Goal: Task Accomplishment & Management: Use online tool/utility

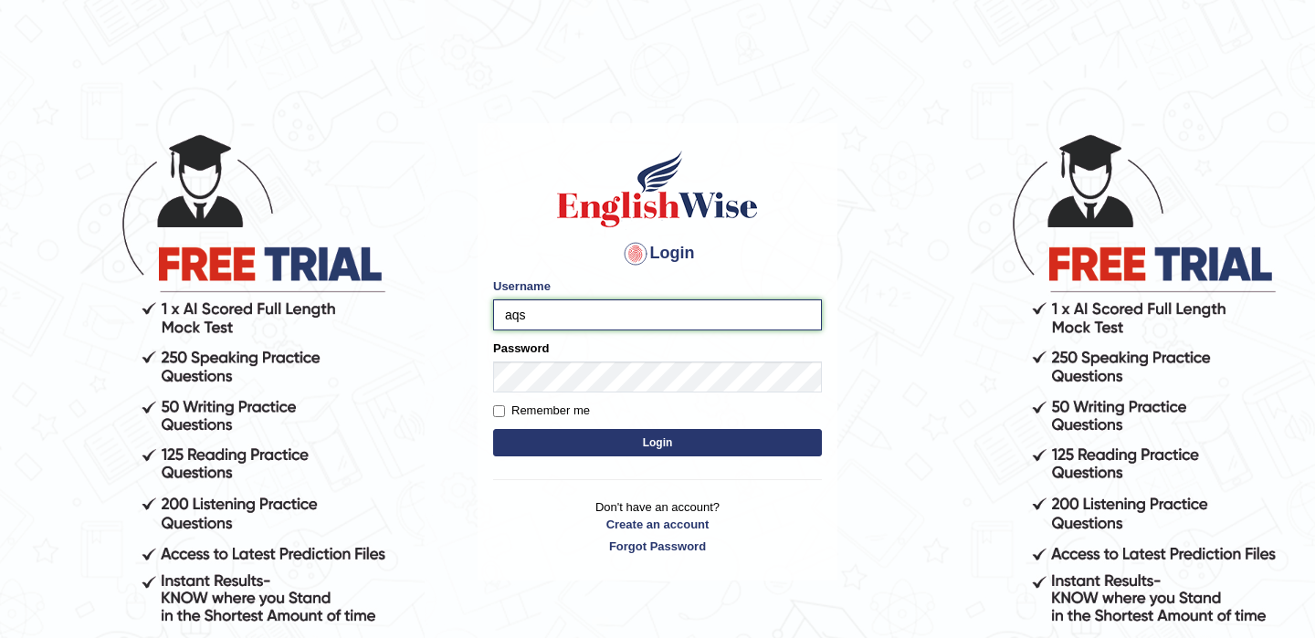
type input "aqsa4"
click at [501, 413] on input "Remember me" at bounding box center [499, 412] width 12 height 12
checkbox input "true"
click at [563, 452] on button "Login" at bounding box center [657, 442] width 329 height 27
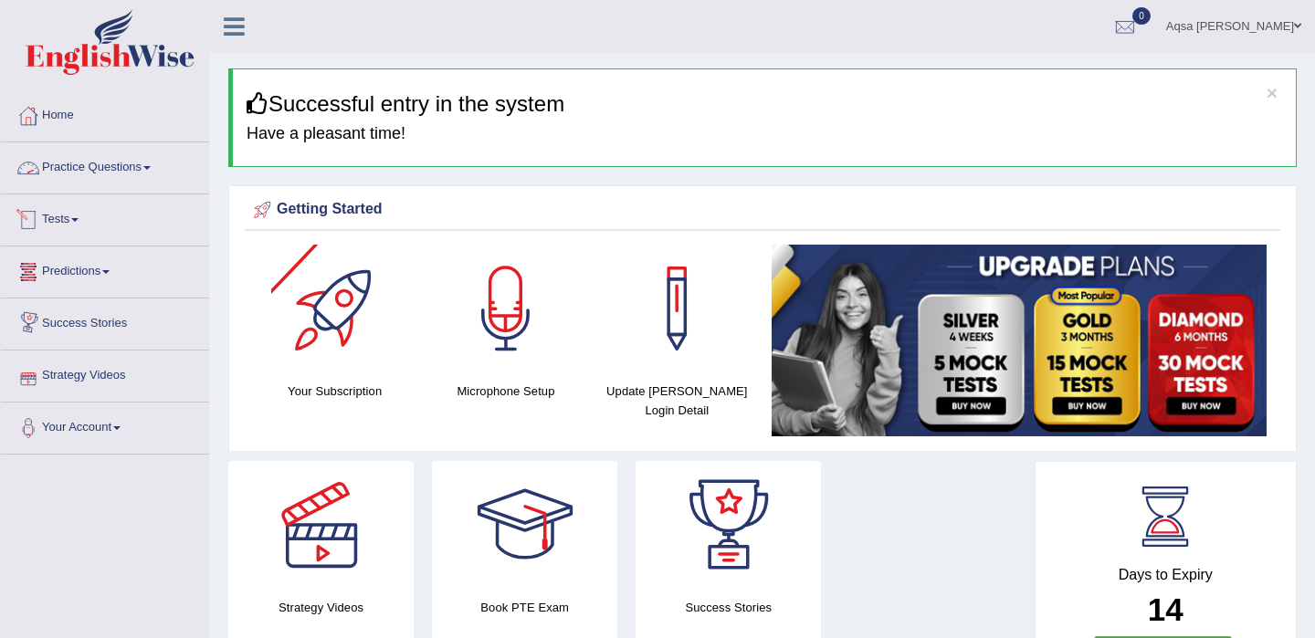
click at [82, 224] on link "Tests" at bounding box center [105, 218] width 208 height 46
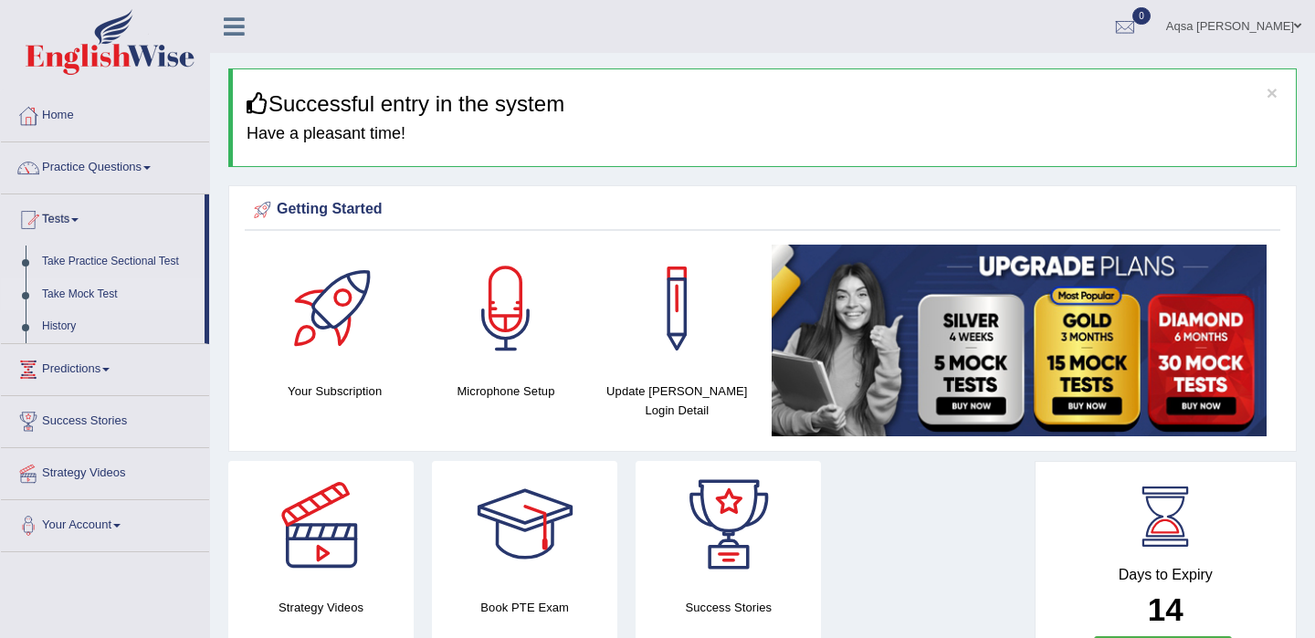
click at [90, 298] on link "Take Mock Test" at bounding box center [119, 295] width 171 height 33
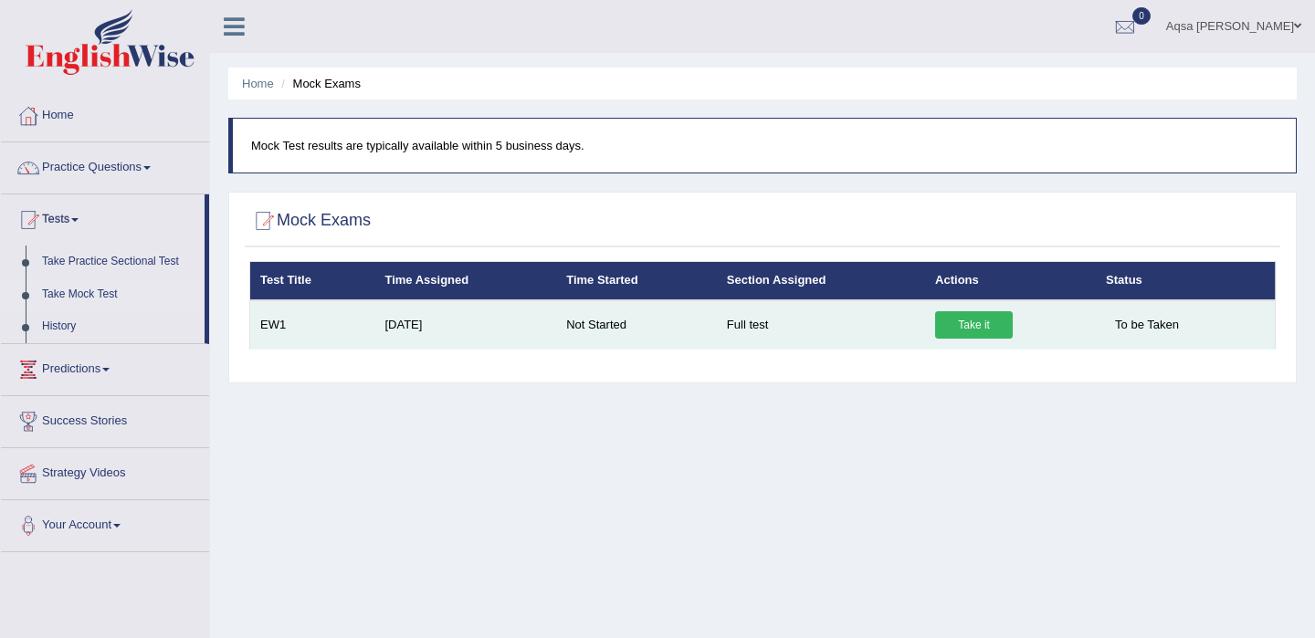
click at [991, 319] on link "Take it" at bounding box center [974, 324] width 78 height 27
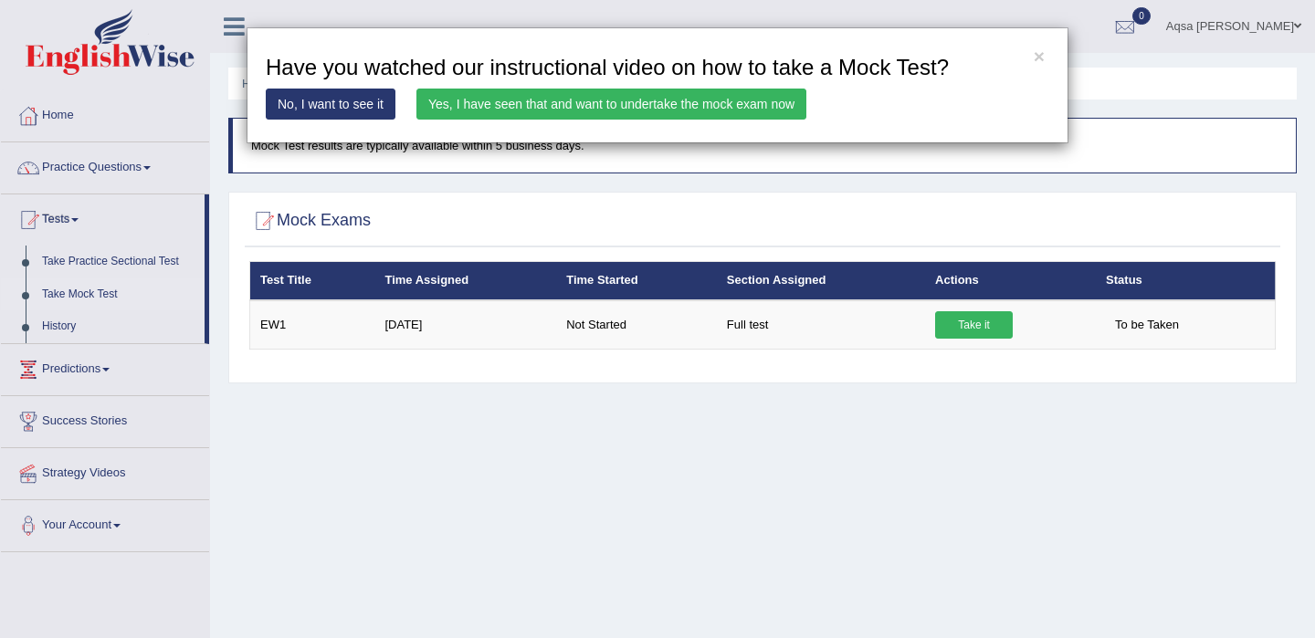
click at [337, 100] on link "No, I want to see it" at bounding box center [331, 104] width 130 height 31
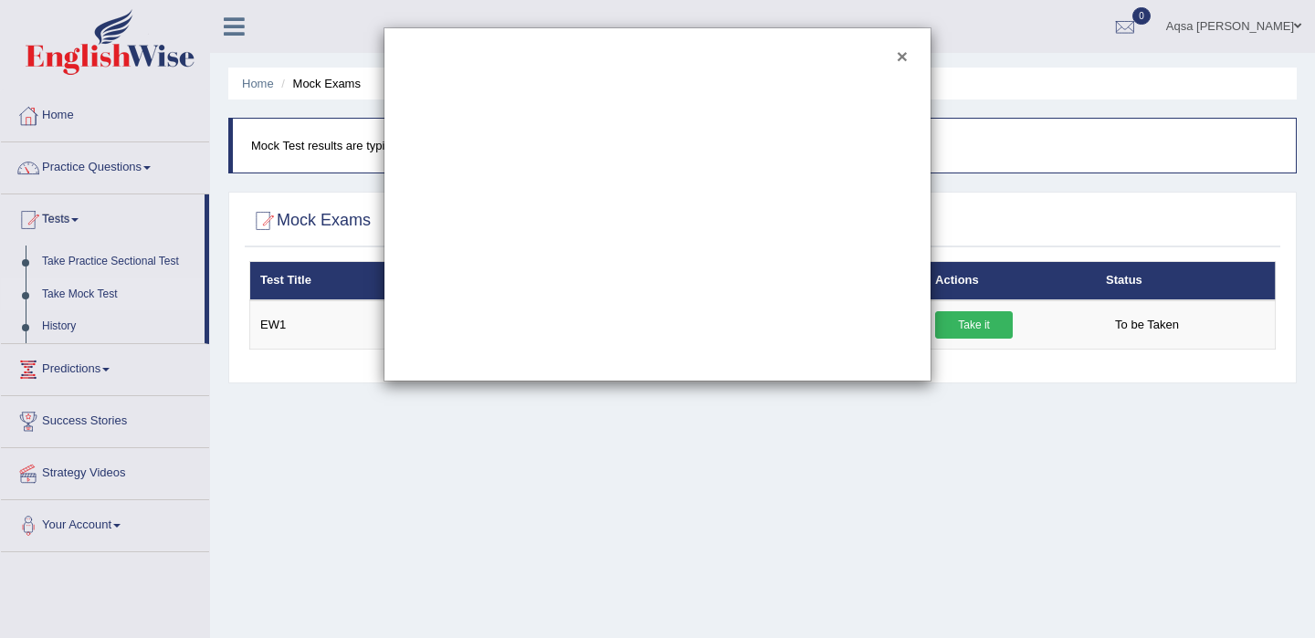
click at [904, 59] on button "×" at bounding box center [902, 56] width 11 height 19
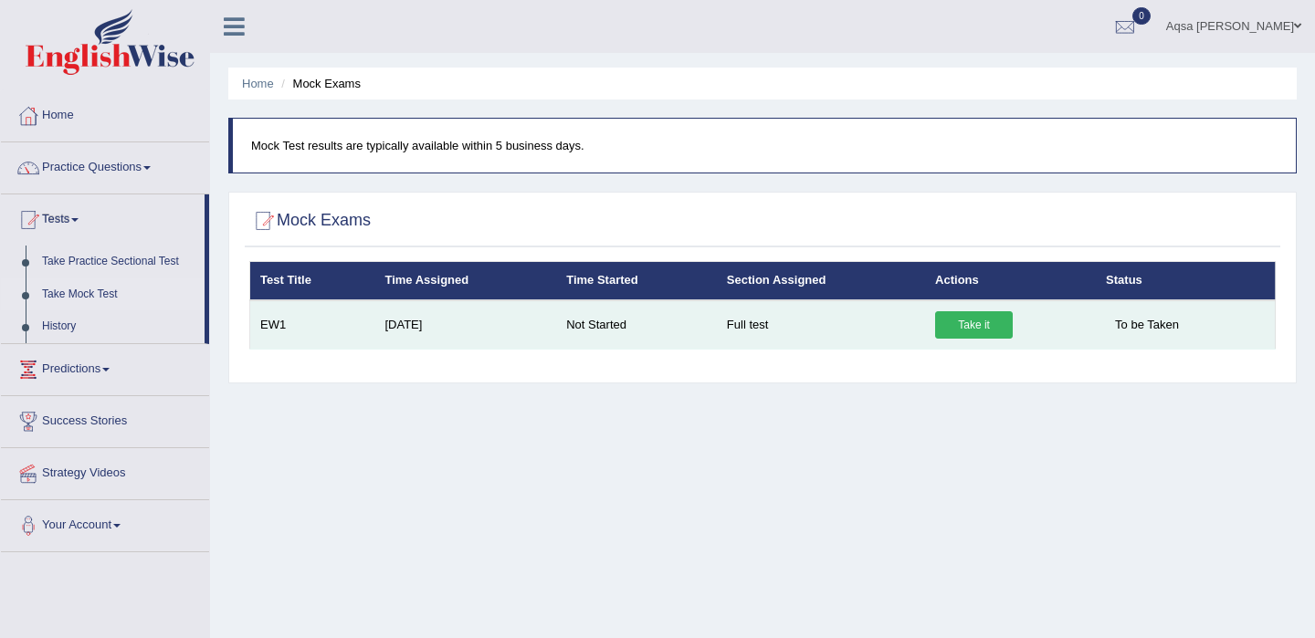
click at [955, 324] on link "Take it" at bounding box center [974, 324] width 78 height 27
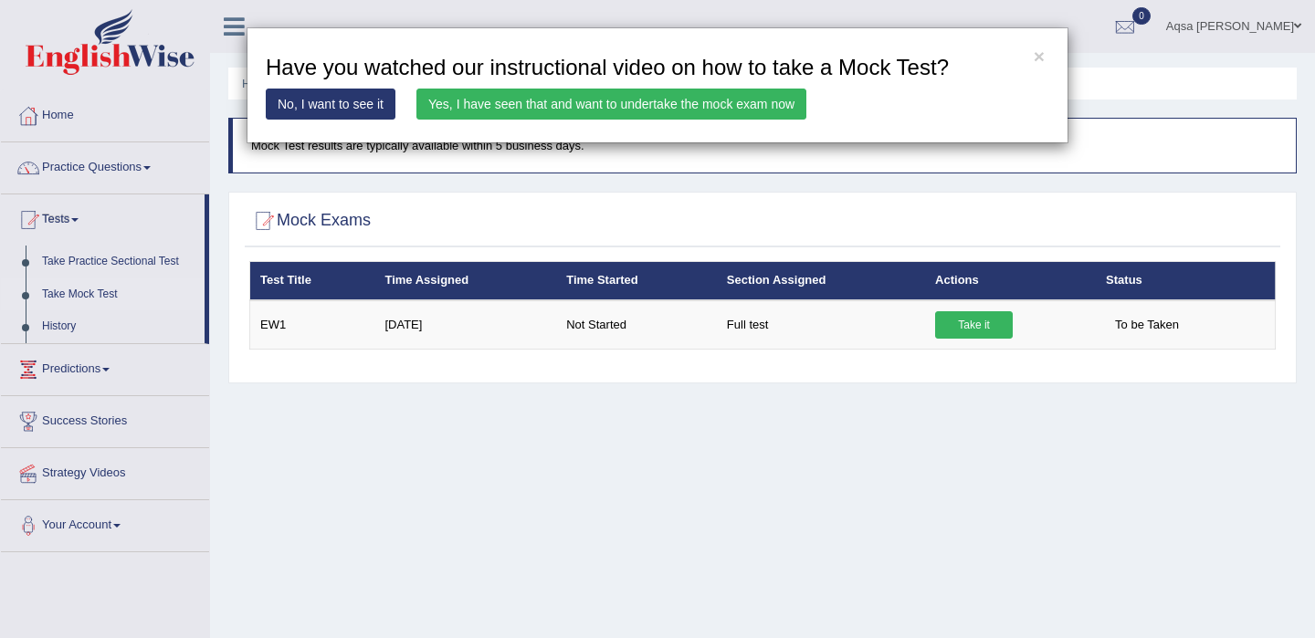
click at [725, 95] on link "Yes, I have seen that and want to undertake the mock exam now" at bounding box center [612, 104] width 390 height 31
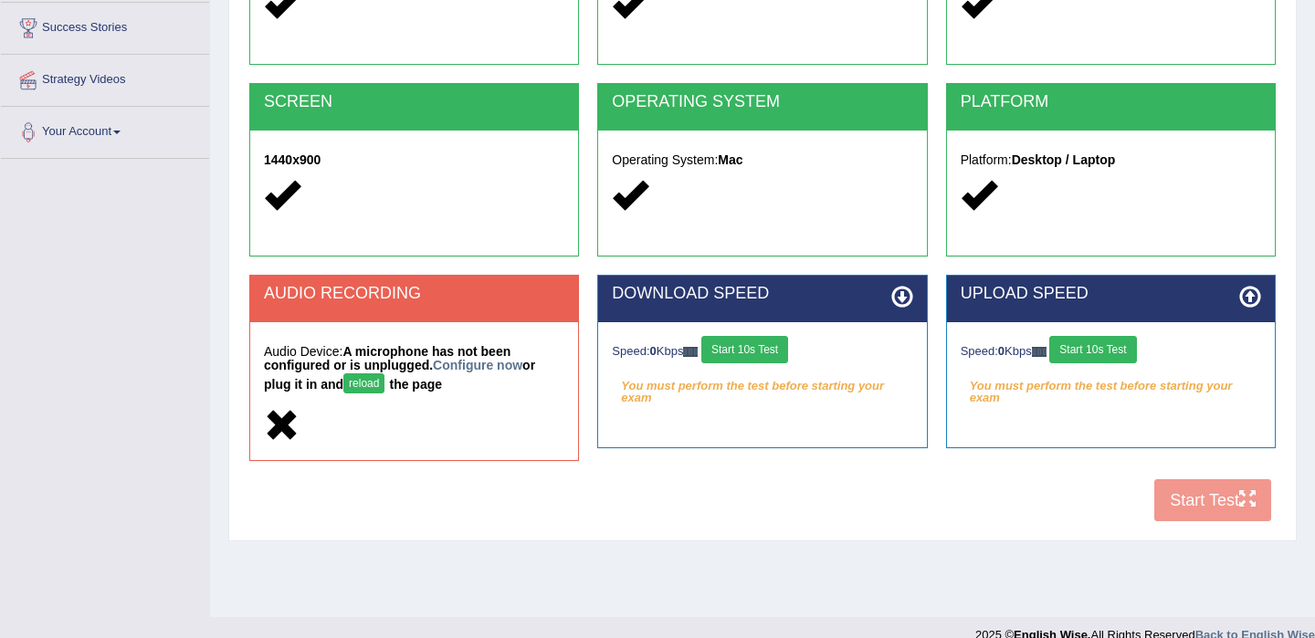
scroll to position [321, 0]
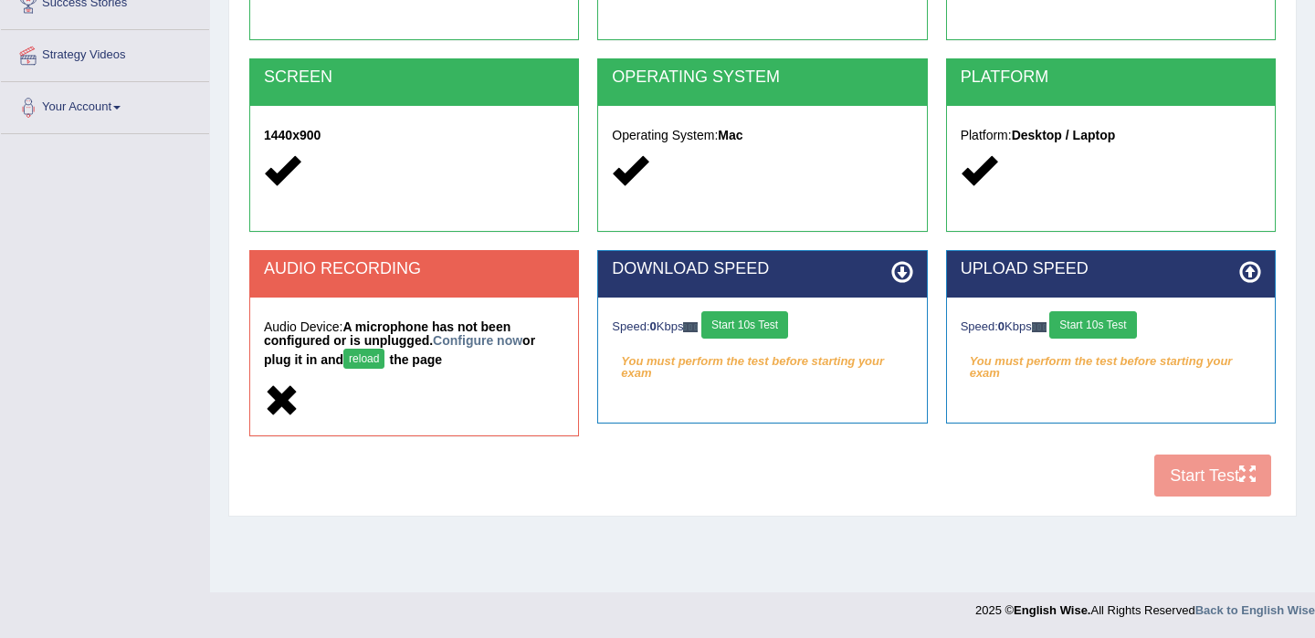
click at [378, 362] on button "reload" at bounding box center [363, 359] width 41 height 20
click at [480, 343] on link "Configure now" at bounding box center [478, 340] width 90 height 15
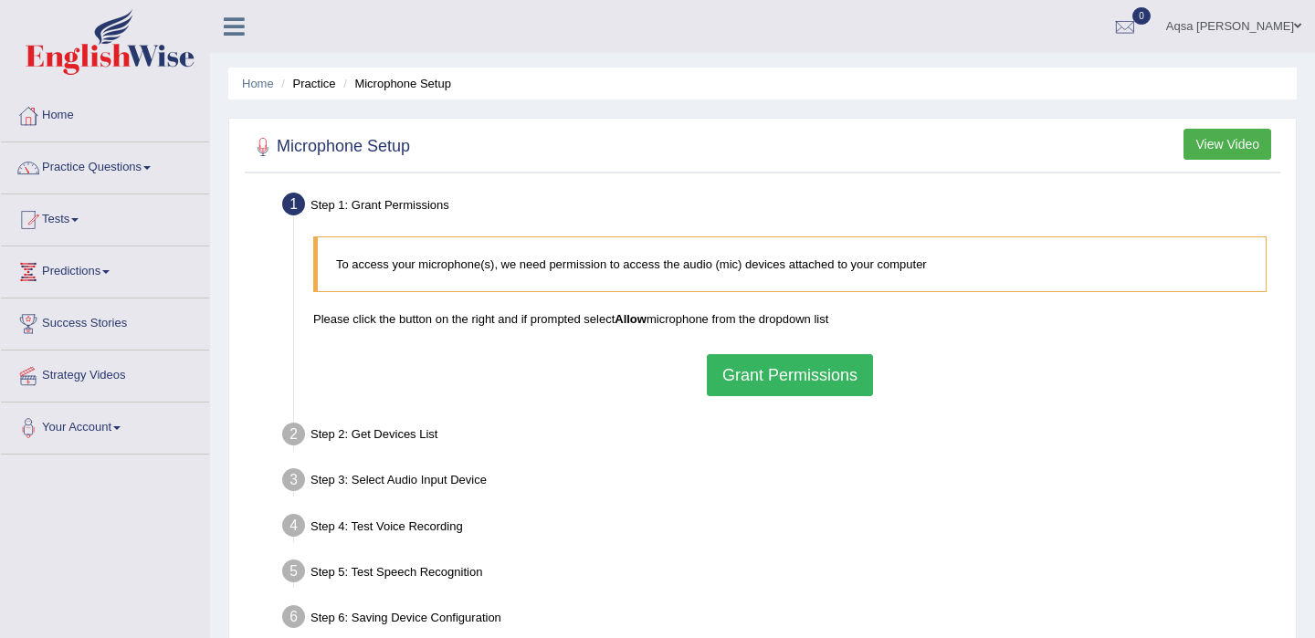
click at [733, 368] on button "Grant Permissions" at bounding box center [790, 375] width 166 height 42
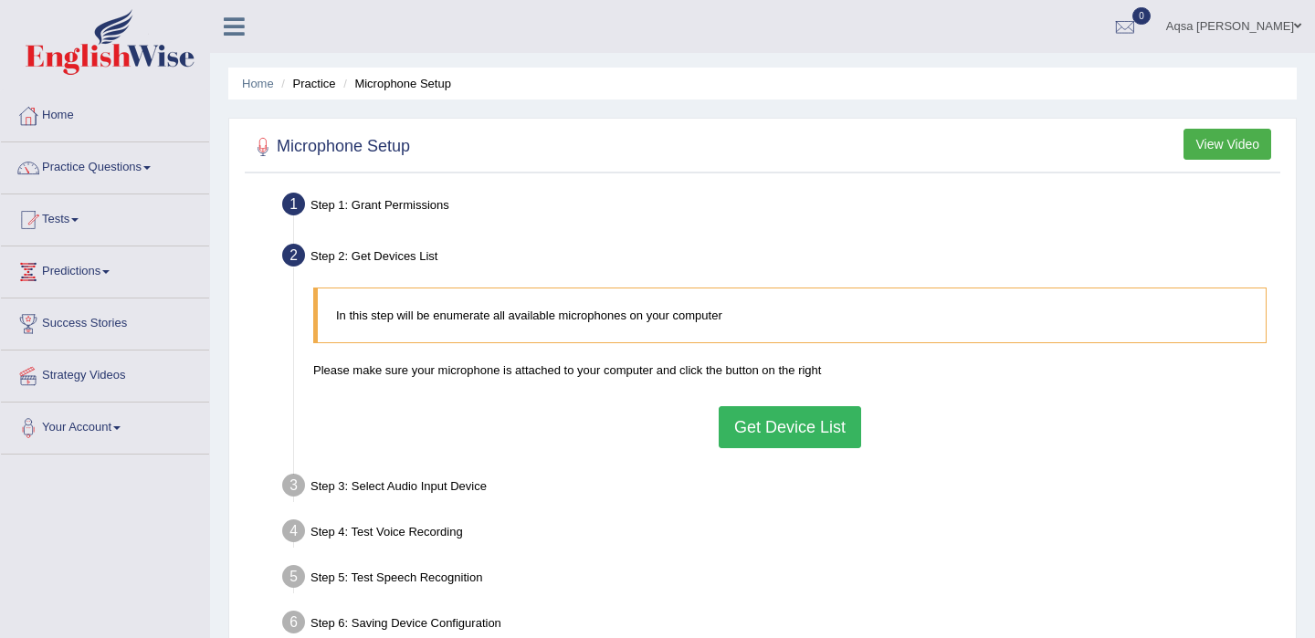
click at [760, 437] on button "Get Device List" at bounding box center [790, 427] width 142 height 42
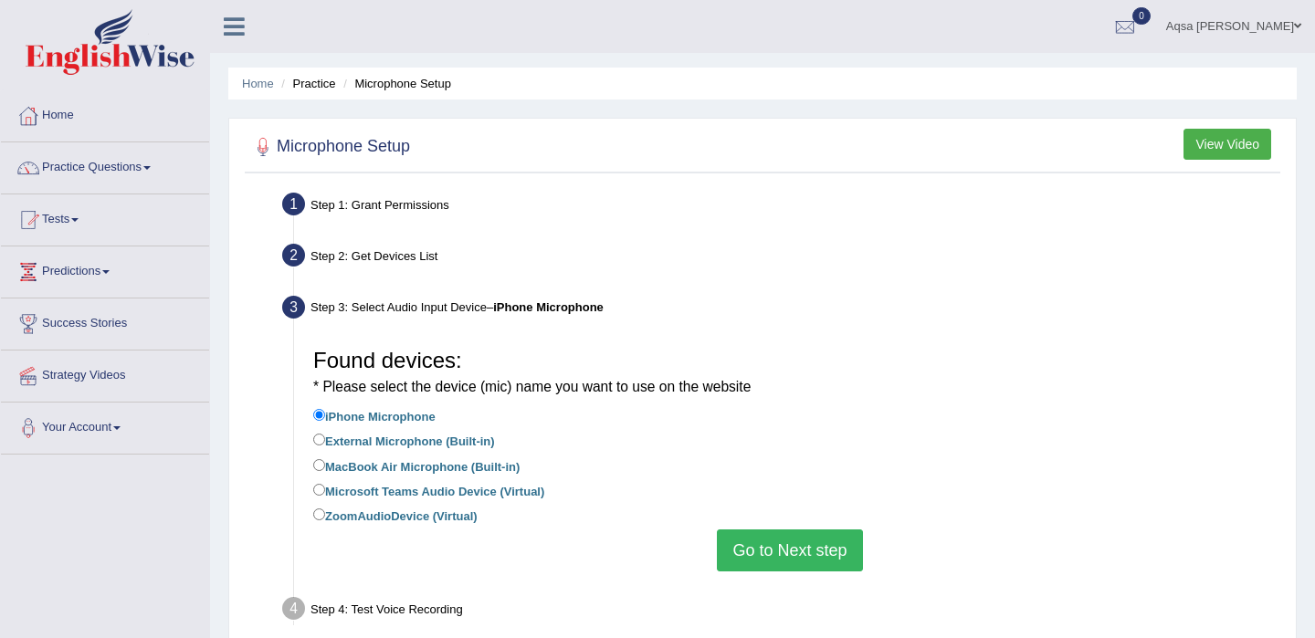
click at [827, 569] on button "Go to Next step" at bounding box center [789, 551] width 145 height 42
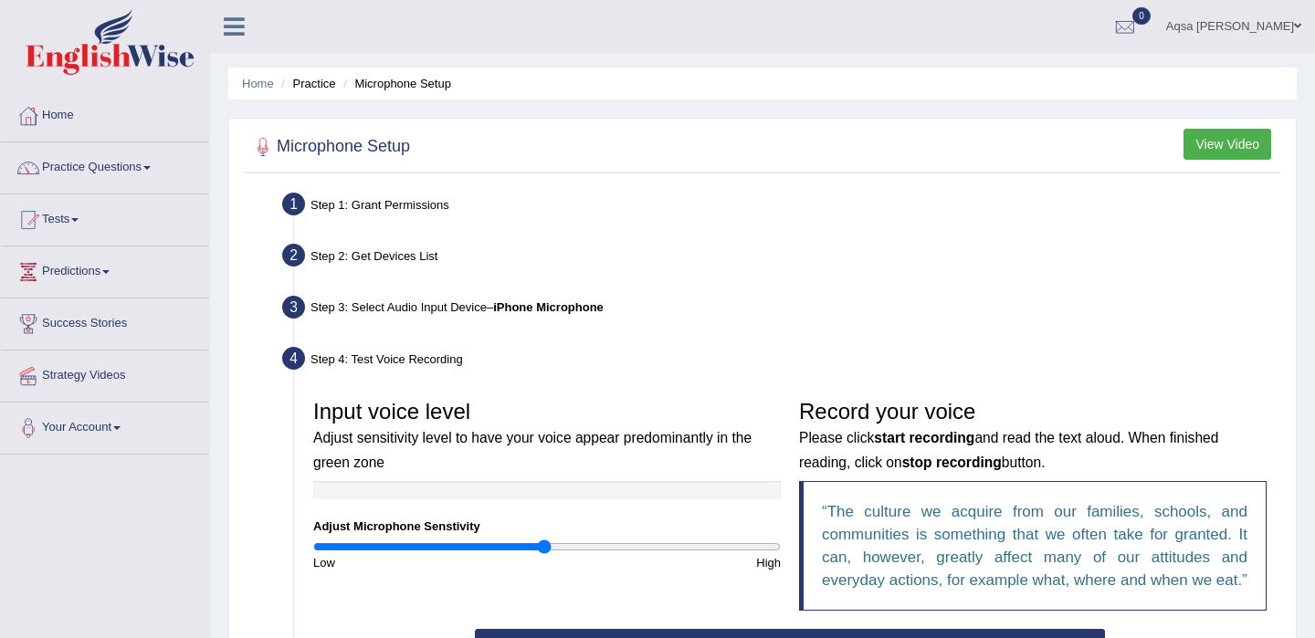
scroll to position [321, 0]
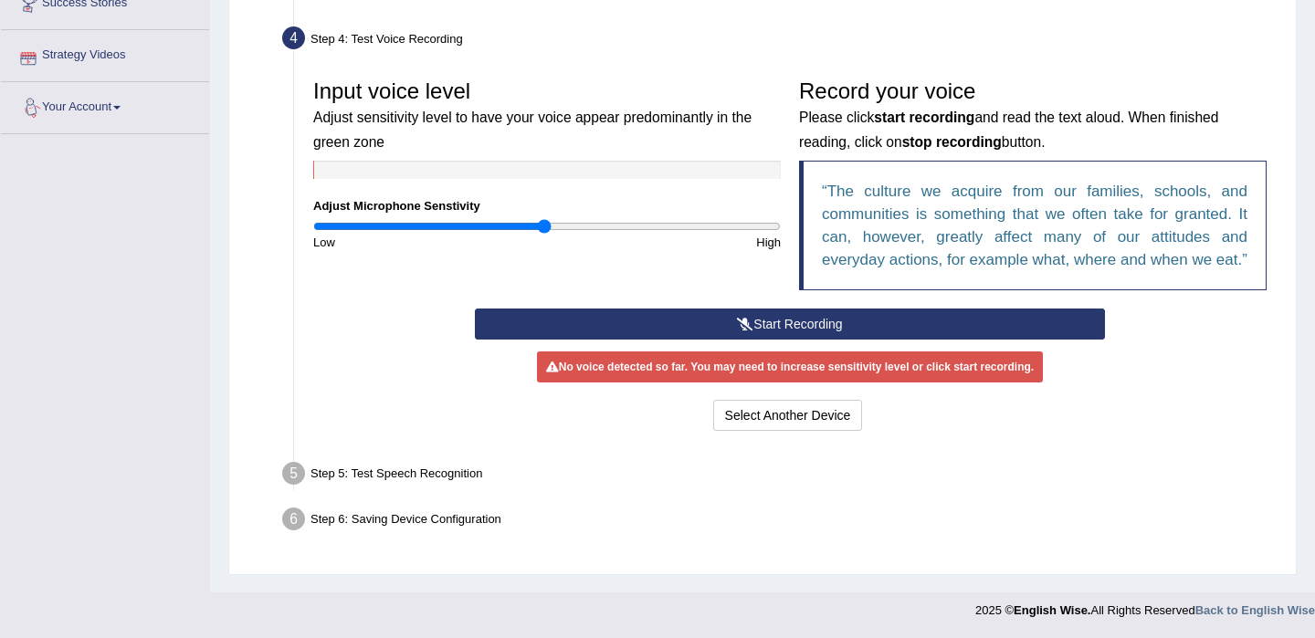
click at [717, 340] on button "Start Recording" at bounding box center [789, 324] width 629 height 31
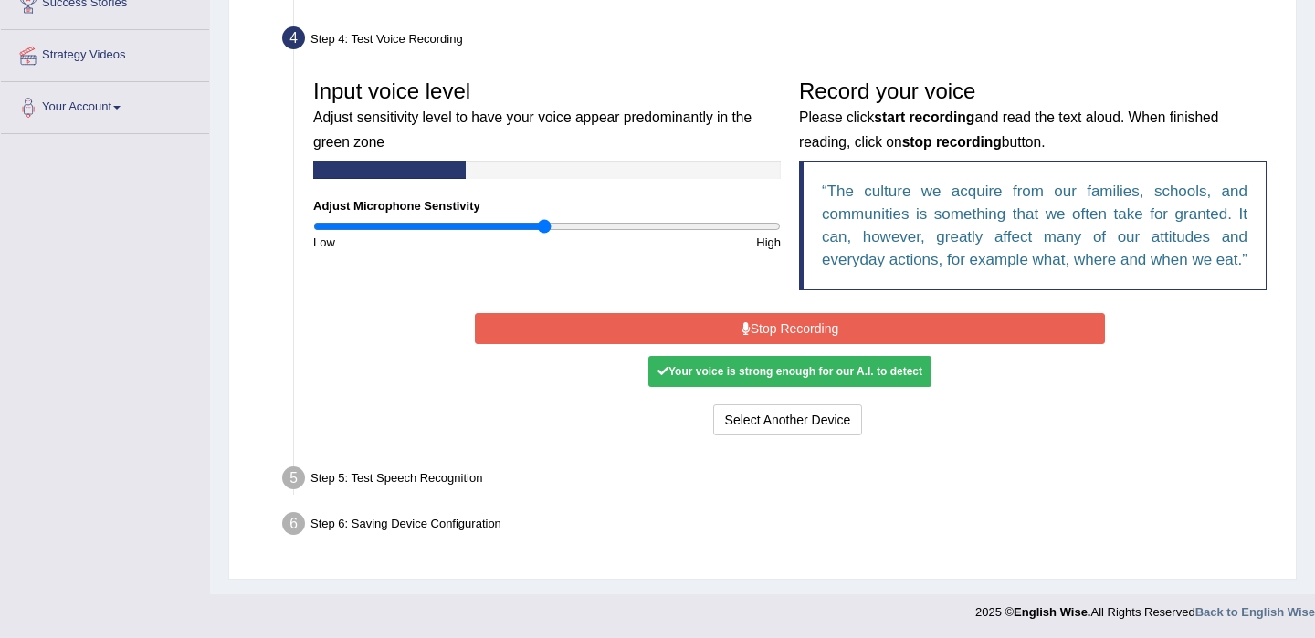
click at [717, 344] on button "Stop Recording" at bounding box center [789, 328] width 629 height 31
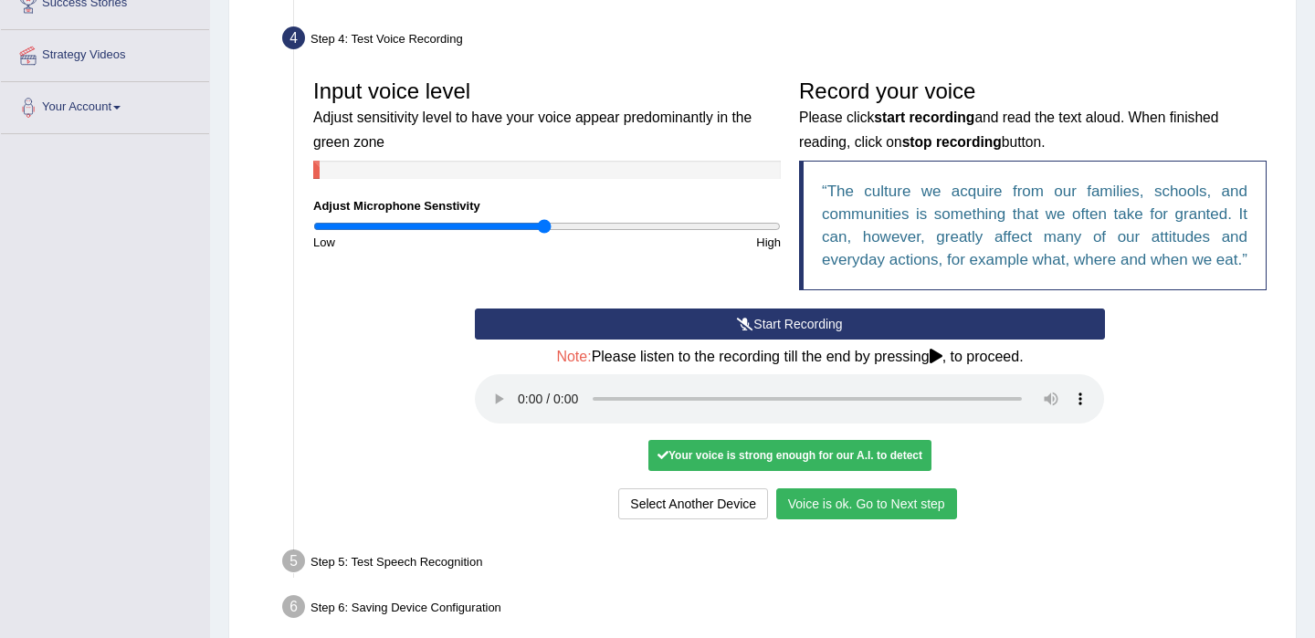
click at [791, 520] on button "Voice is ok. Go to Next step" at bounding box center [866, 504] width 181 height 31
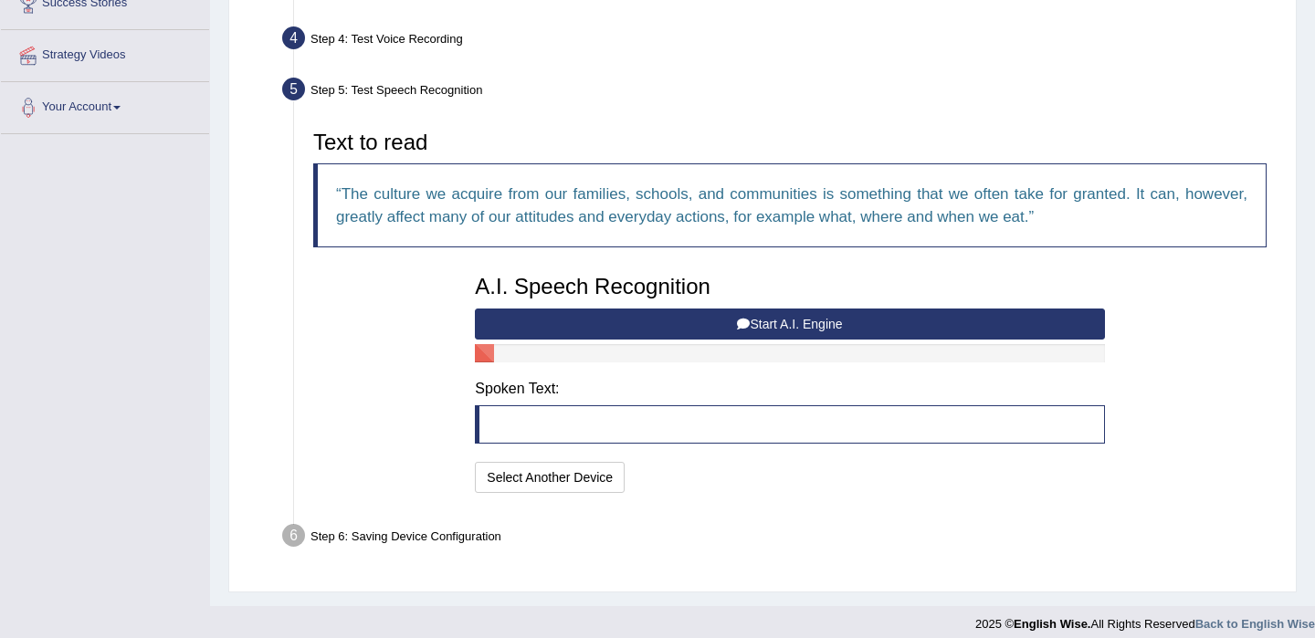
scroll to position [334, 0]
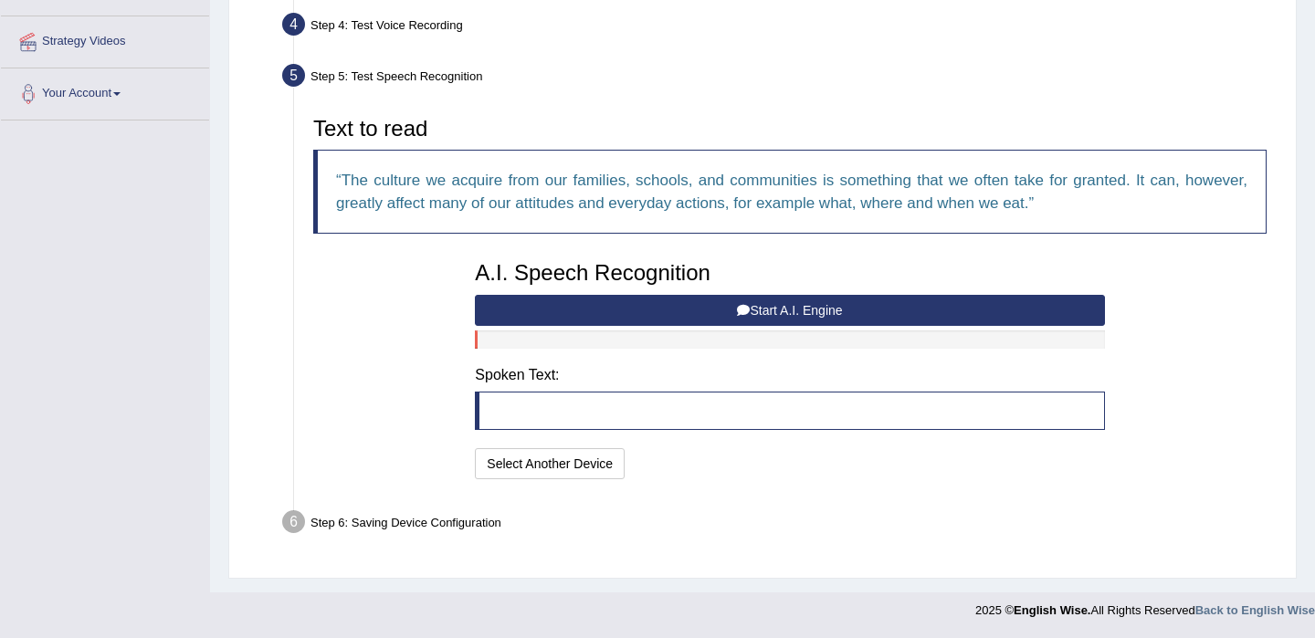
click at [705, 310] on button "Start A.I. Engine" at bounding box center [789, 310] width 629 height 31
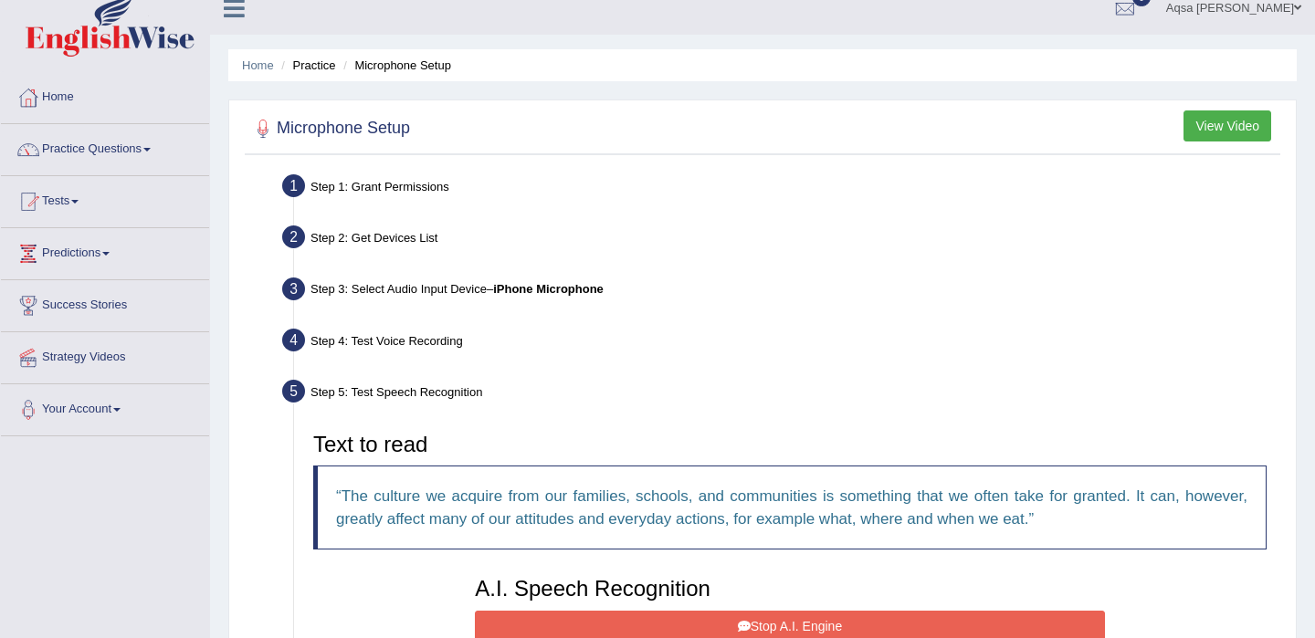
scroll to position [0, 0]
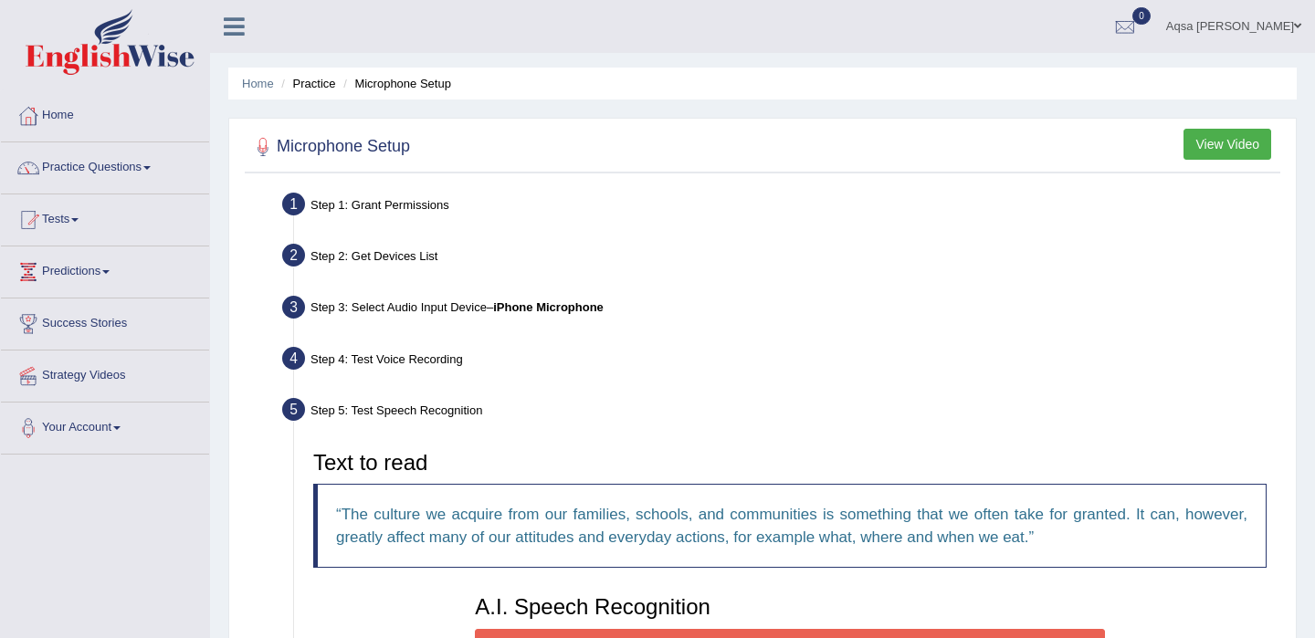
click at [1201, 144] on button "View Video" at bounding box center [1228, 144] width 88 height 31
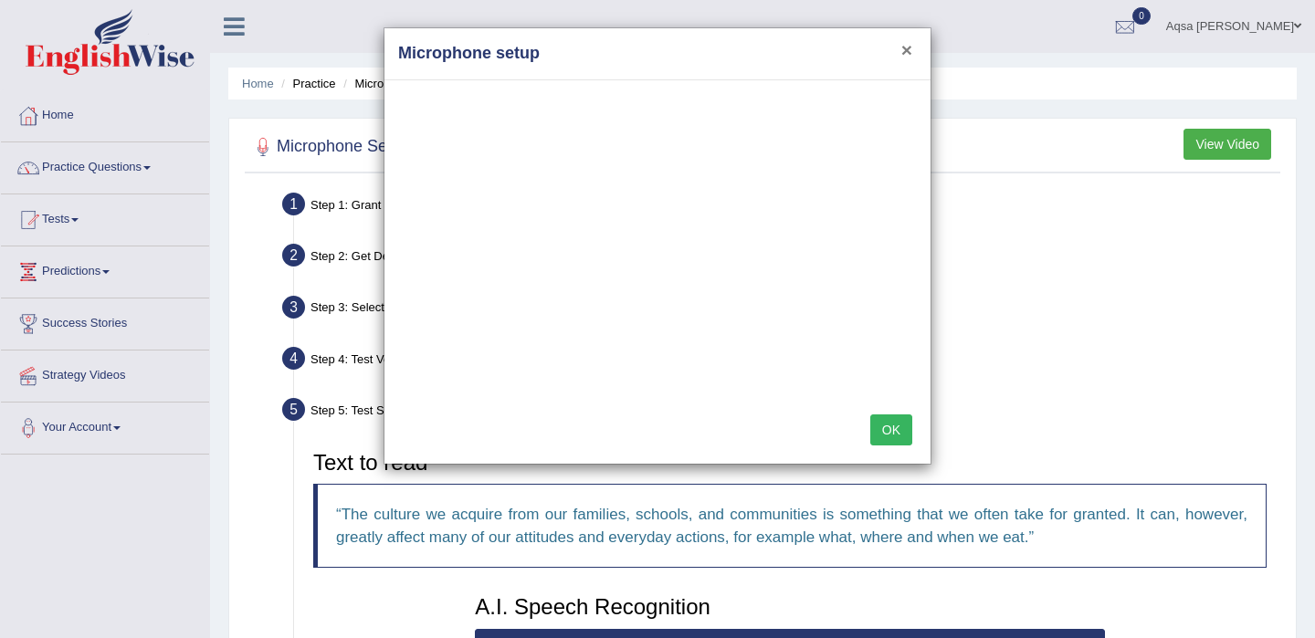
click at [912, 52] on button "×" at bounding box center [907, 49] width 11 height 19
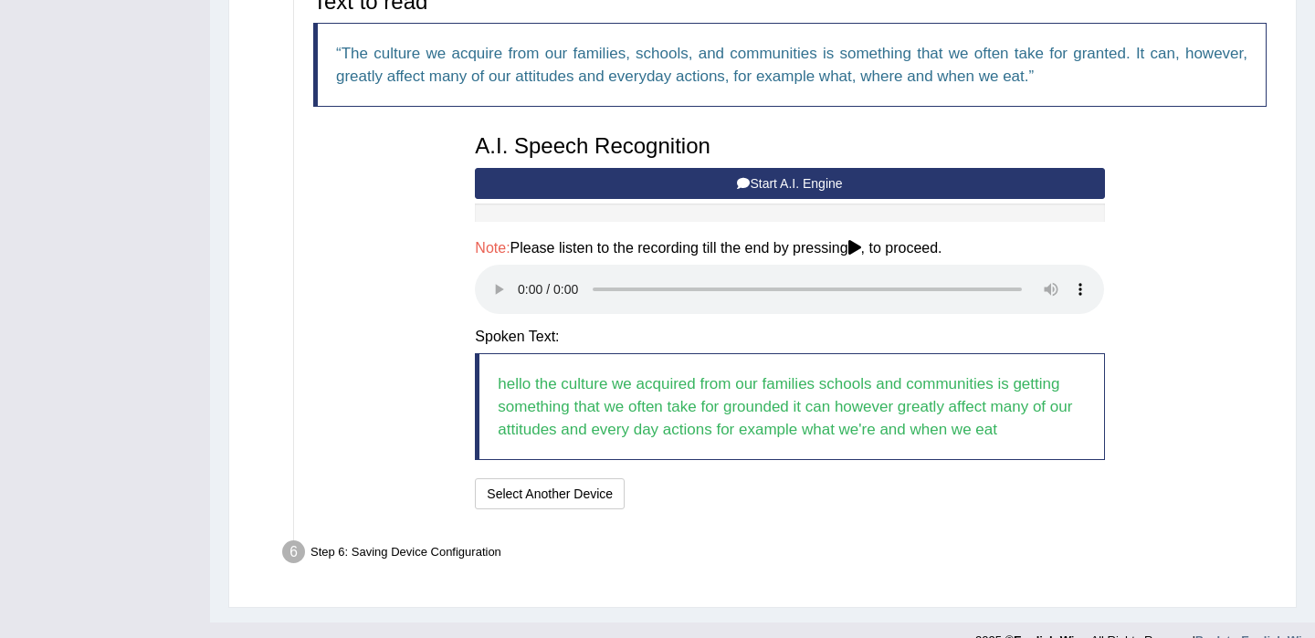
scroll to position [491, 0]
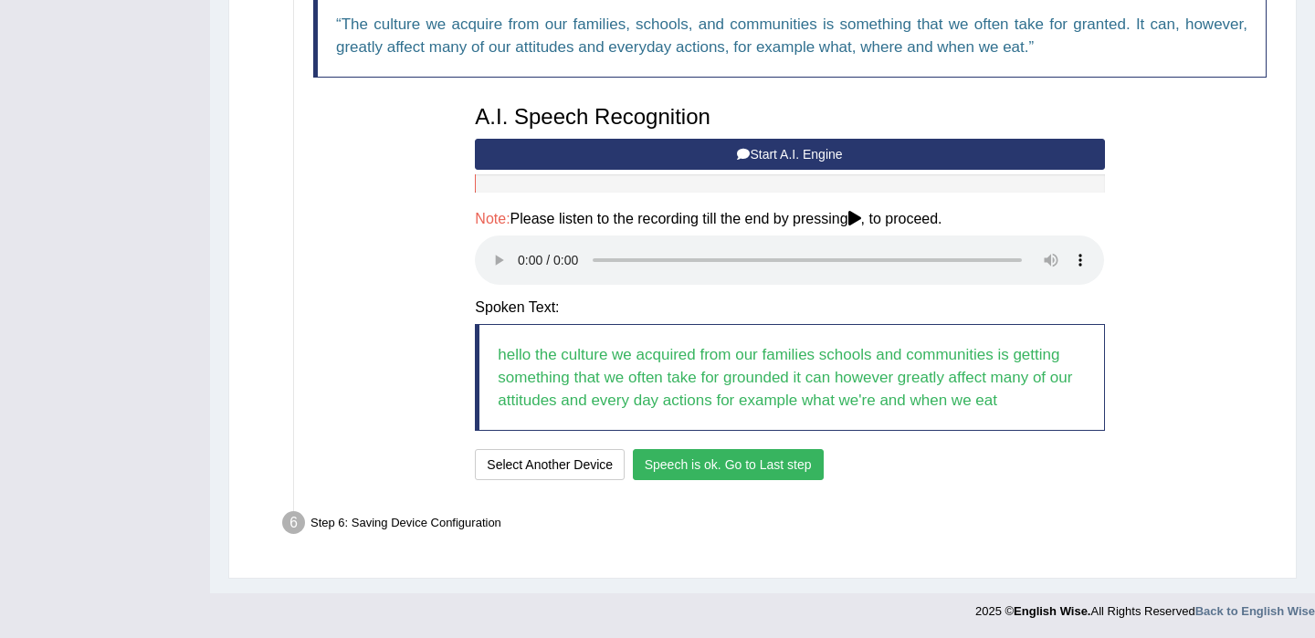
click at [679, 465] on button "Speech is ok. Go to Last step" at bounding box center [728, 464] width 191 height 31
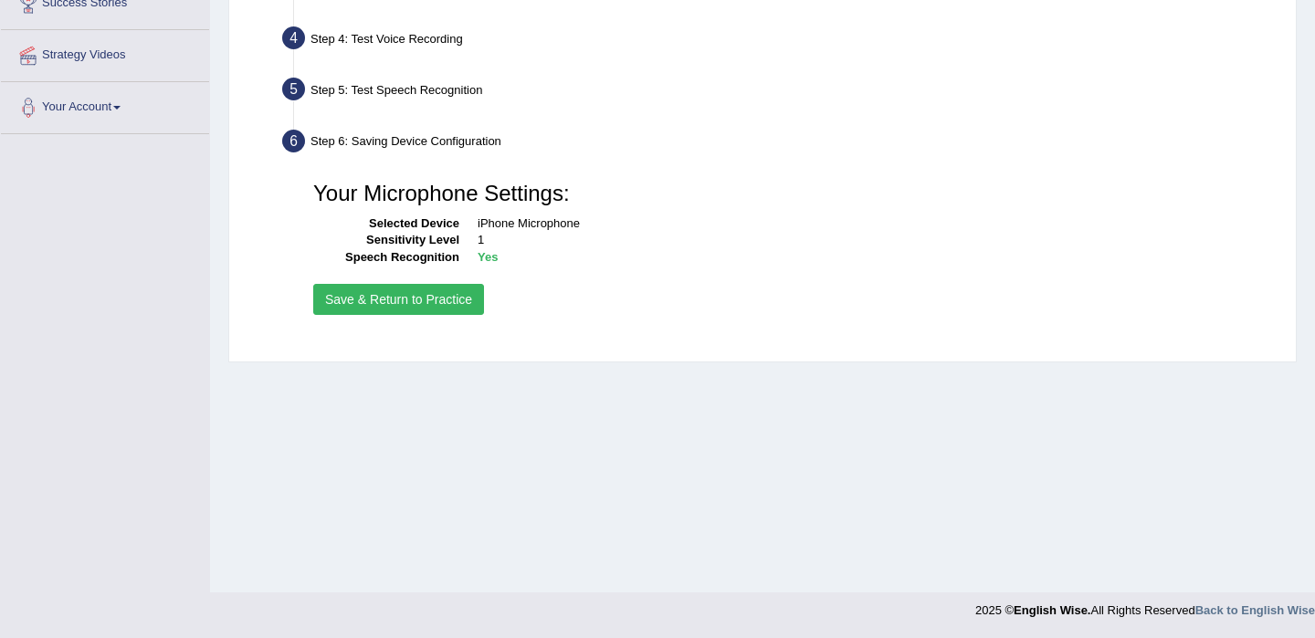
click at [445, 309] on button "Save & Return to Practice" at bounding box center [398, 299] width 171 height 31
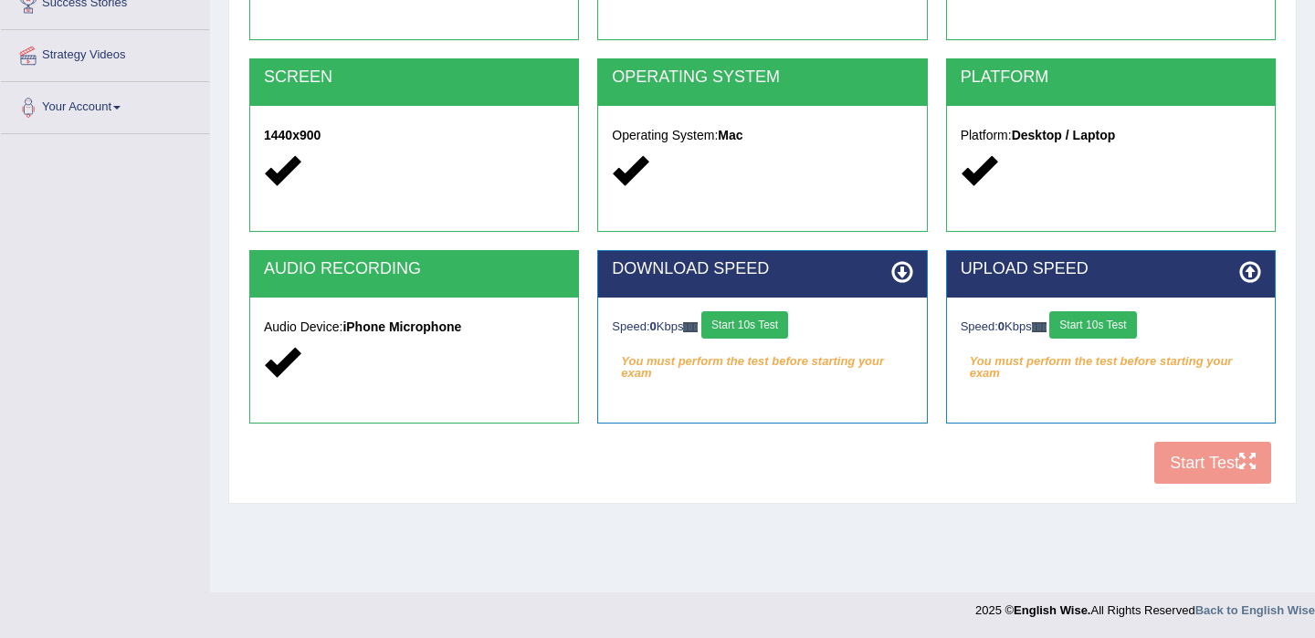
click at [768, 326] on button "Start 10s Test" at bounding box center [745, 324] width 87 height 27
click at [1079, 322] on button "Start 10s Test" at bounding box center [1093, 324] width 87 height 27
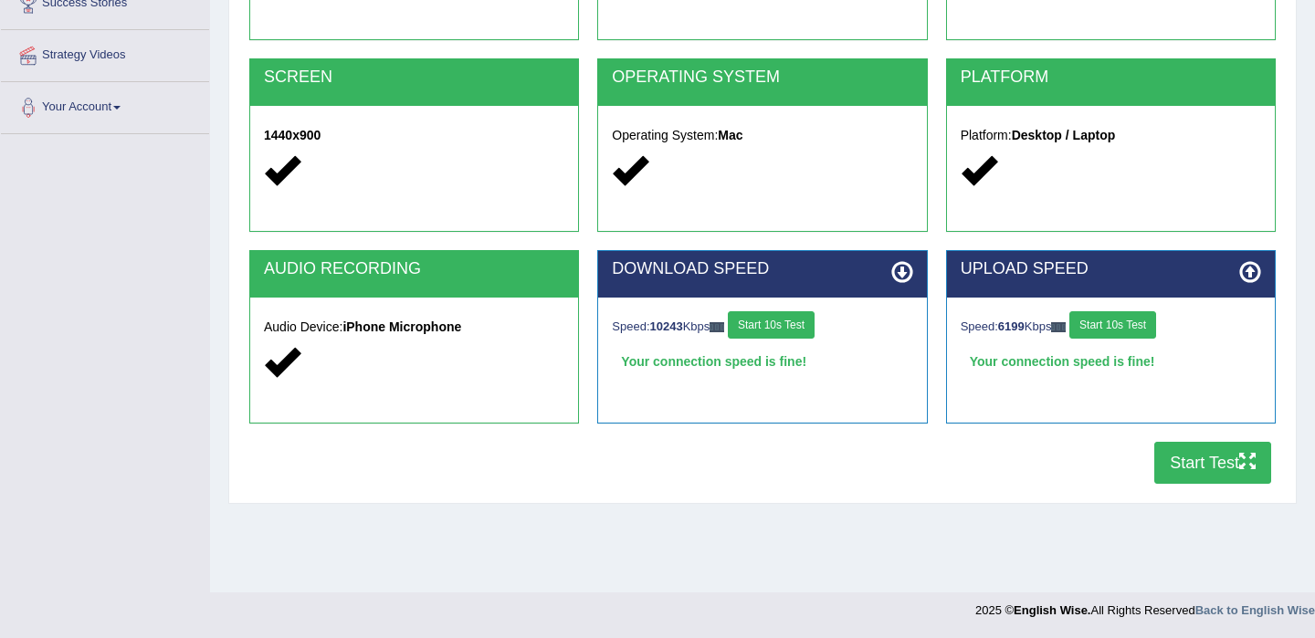
click at [1183, 452] on button "Start Test" at bounding box center [1213, 463] width 117 height 42
